Goal: Task Accomplishment & Management: Manage account settings

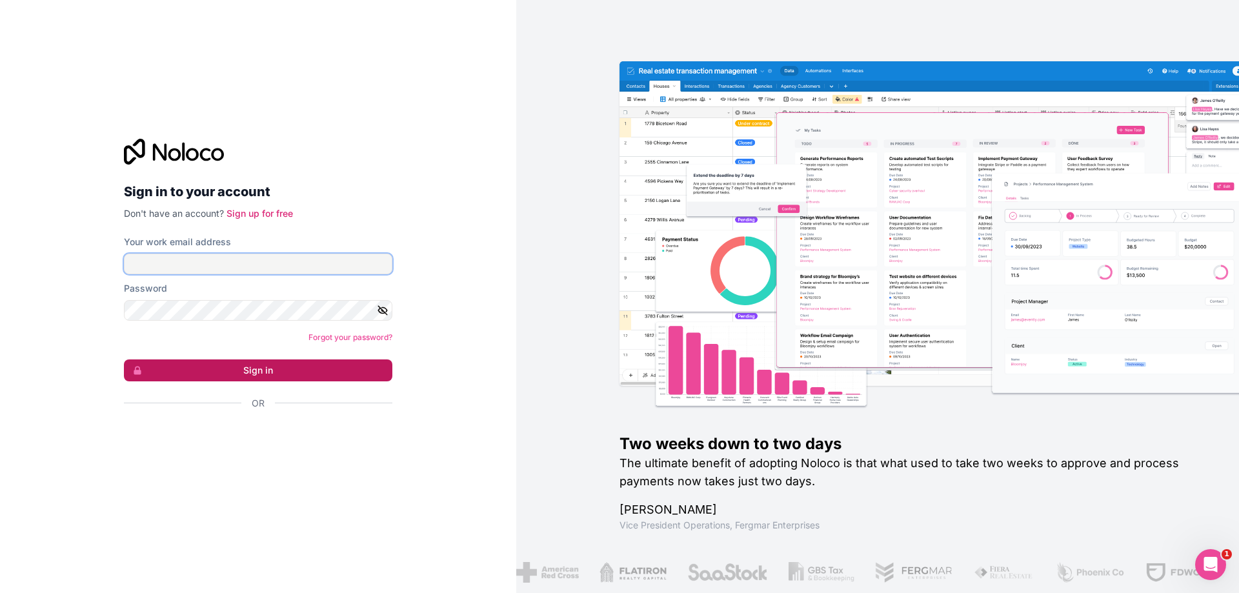
type input "[EMAIL_ADDRESS][DOMAIN_NAME]"
click at [233, 374] on button "Sign in" at bounding box center [258, 370] width 268 height 22
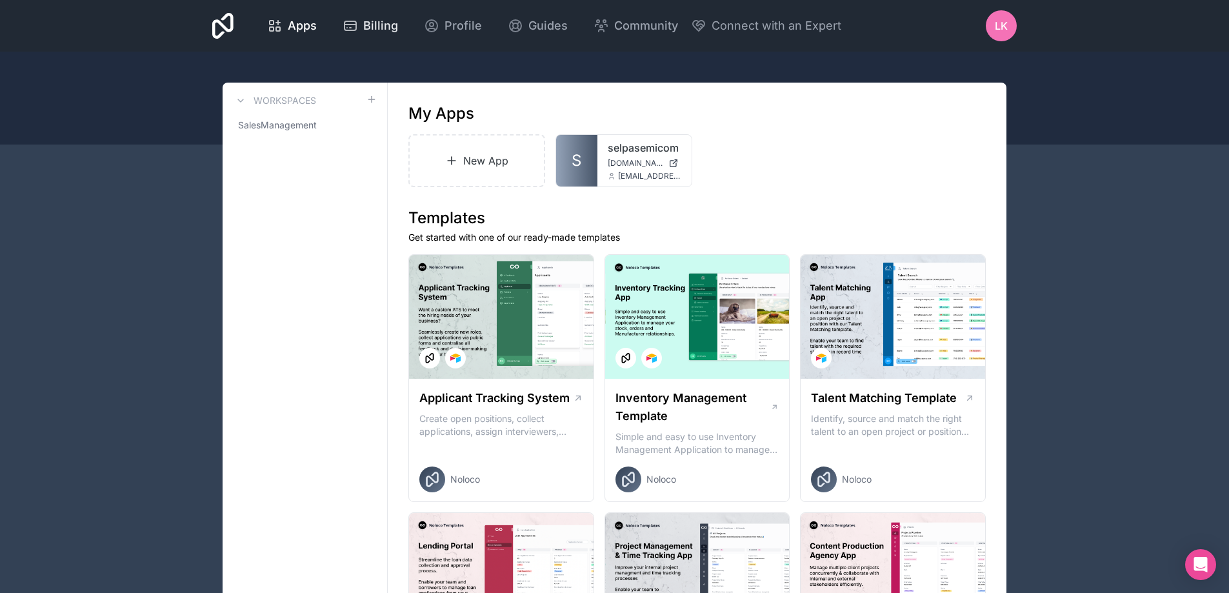
click at [380, 22] on span "Billing" at bounding box center [380, 26] width 35 height 18
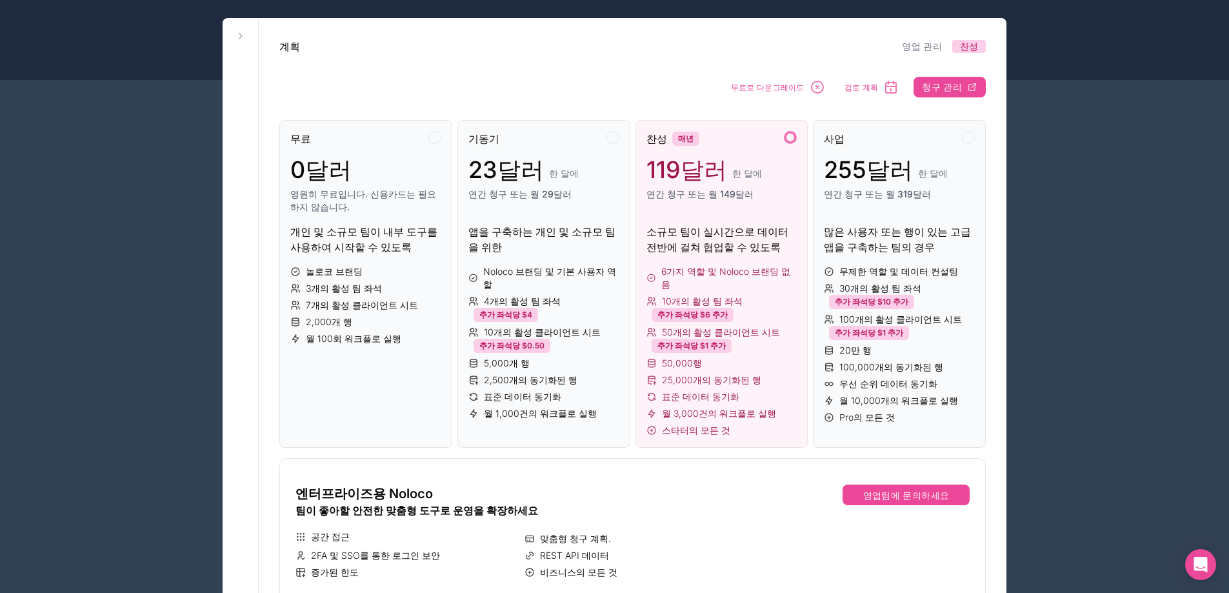
scroll to position [258, 0]
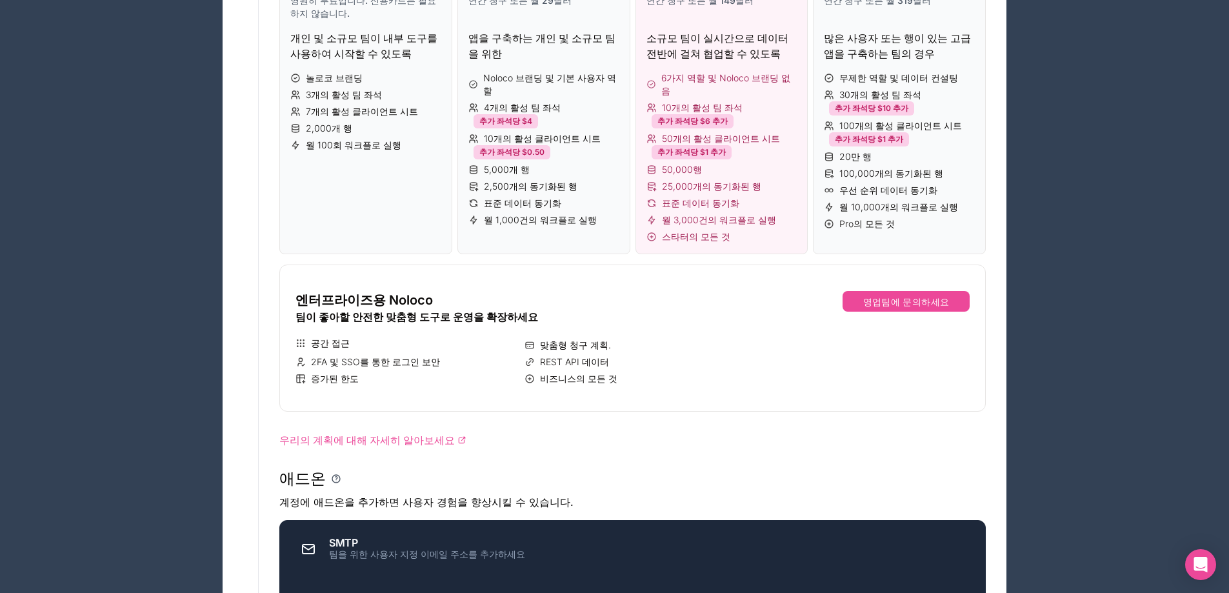
click at [723, 197] on span "표준 데이터 동기화" at bounding box center [700, 203] width 77 height 13
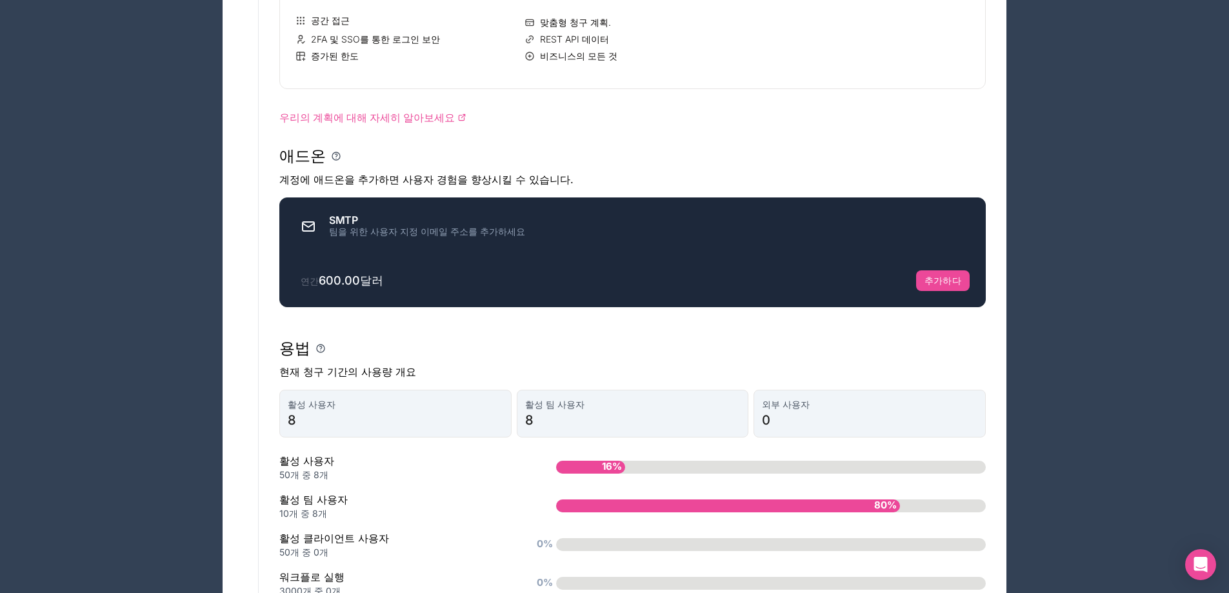
scroll to position [774, 0]
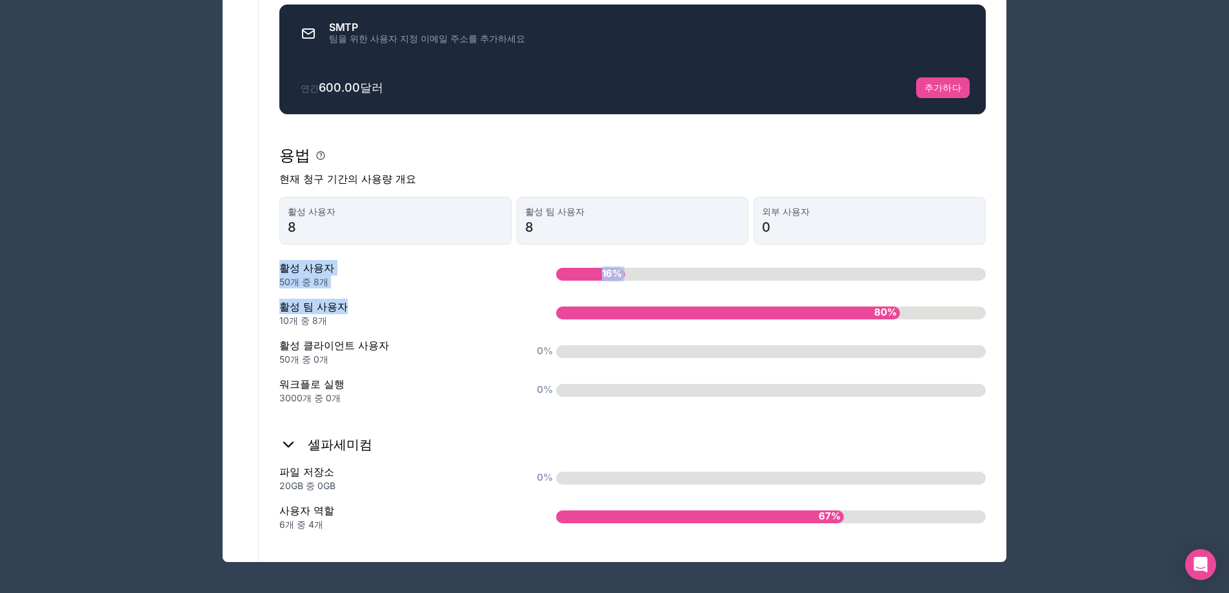
drag, startPoint x: 278, startPoint y: 272, endPoint x: 358, endPoint y: 290, distance: 81.3
click at [399, 299] on div "활성 팀 사용자 10개 중 8개" at bounding box center [397, 313] width 236 height 28
drag, startPoint x: 290, startPoint y: 312, endPoint x: 420, endPoint y: 323, distance: 130.2
click at [420, 323] on div "활성 팀 사용자 10개 중 8개" at bounding box center [397, 313] width 236 height 28
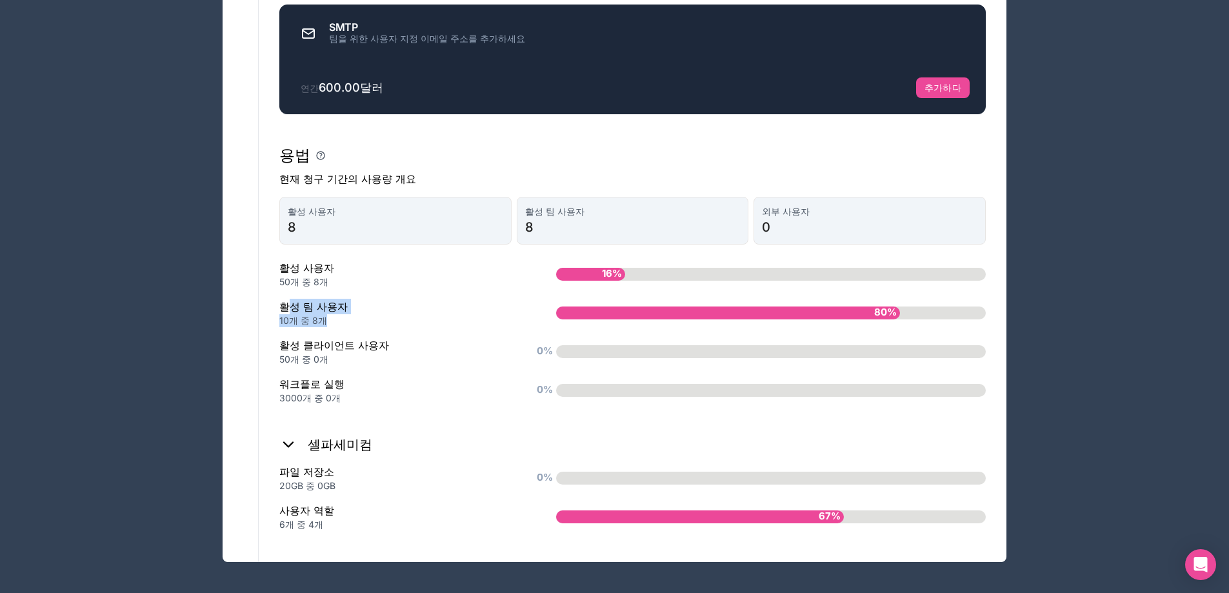
click at [420, 323] on div "10개 중 8개" at bounding box center [397, 320] width 236 height 13
drag, startPoint x: 280, startPoint y: 305, endPoint x: 335, endPoint y: 318, distance: 56.2
click at [328, 322] on div "활성 팀 사용자 10개 중 8개" at bounding box center [397, 313] width 236 height 28
click at [375, 323] on div "10개 중 8개" at bounding box center [397, 320] width 236 height 13
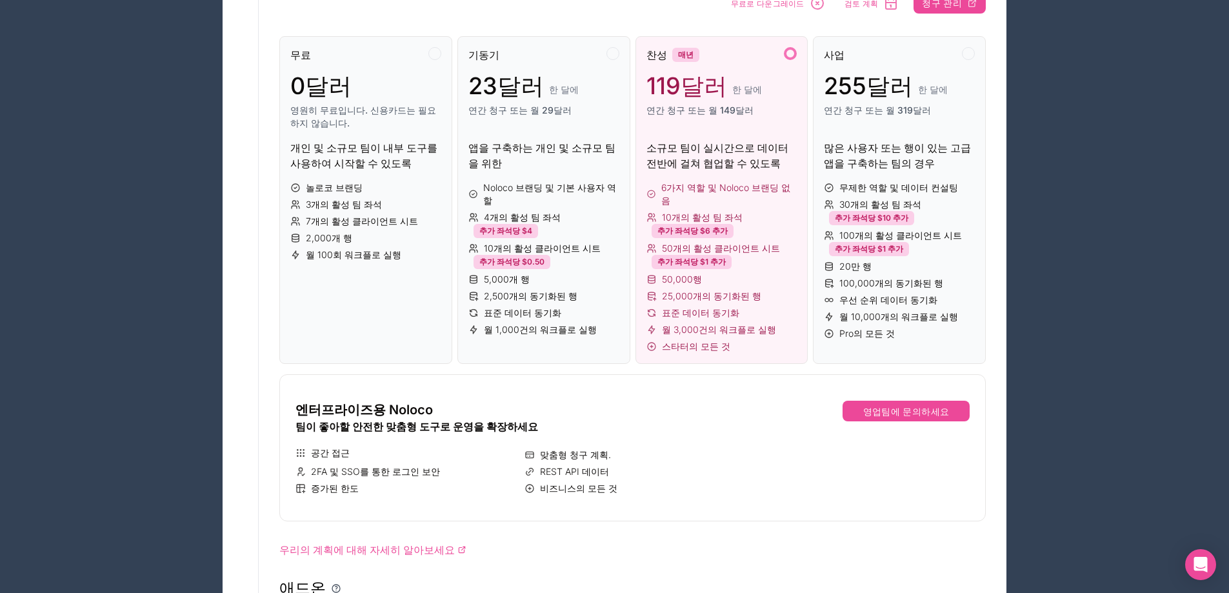
scroll to position [0, 0]
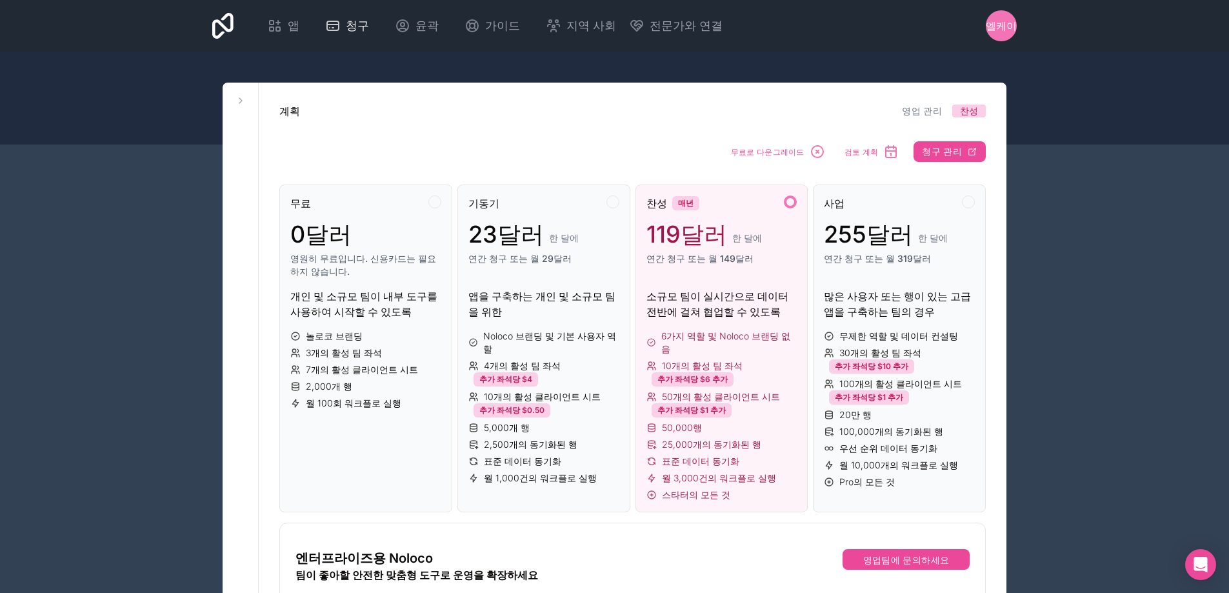
click at [608, 106] on div "계획 영업 관리 찬성" at bounding box center [632, 110] width 707 height 15
click at [947, 157] on font "청구 관리" at bounding box center [942, 151] width 40 height 11
